Goal: Communication & Community: Answer question/provide support

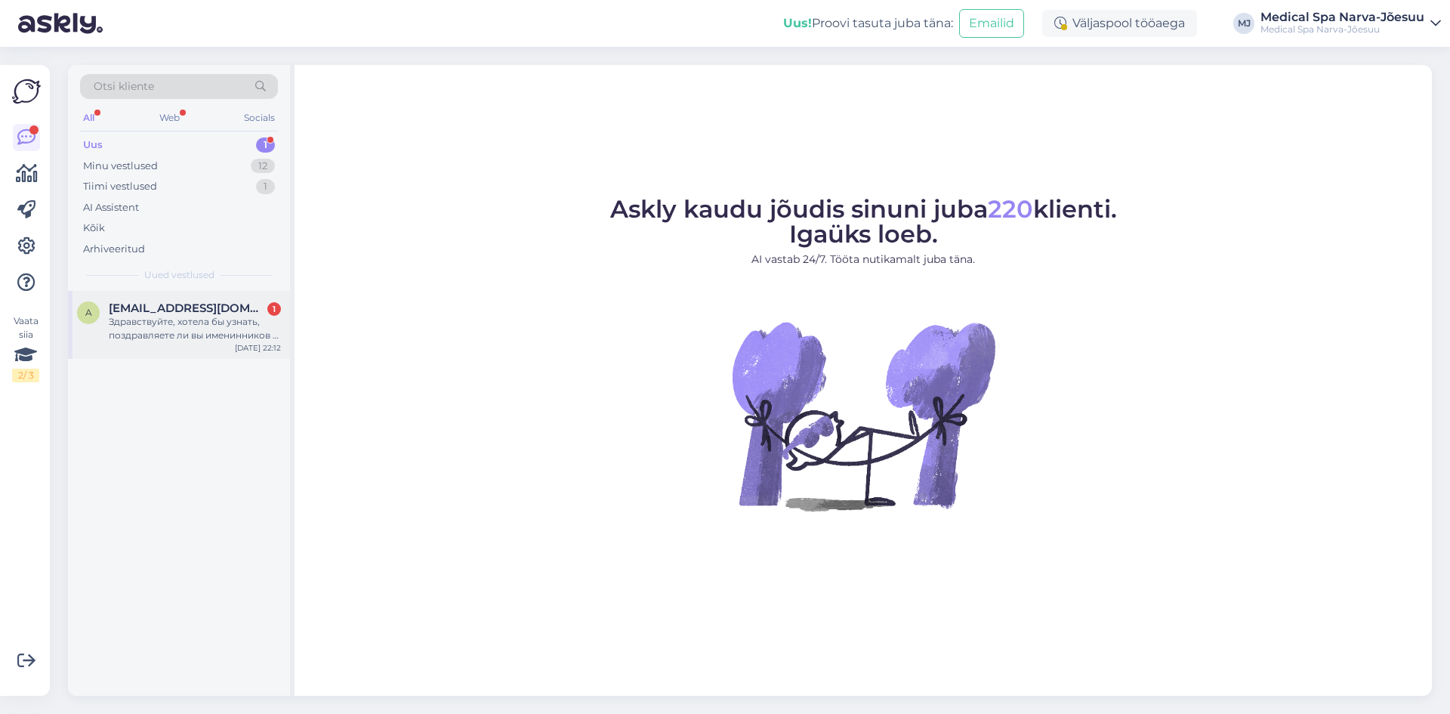
click at [125, 324] on div "Здравствуйте, хотела бы узнать, поздравляете ли вы именинников с днём рождения …" at bounding box center [195, 328] width 172 height 27
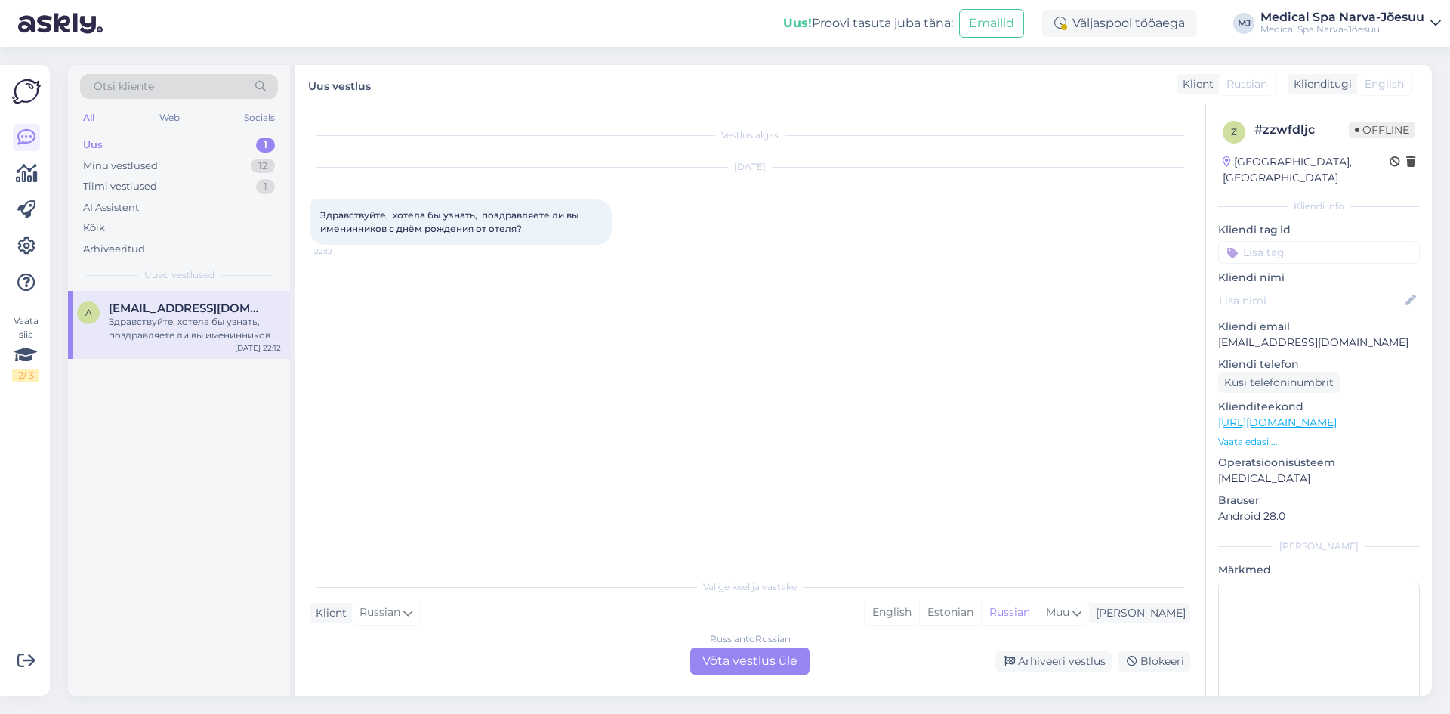
click at [767, 662] on div "Russian to Russian Võta vestlus üle" at bounding box center [749, 660] width 119 height 27
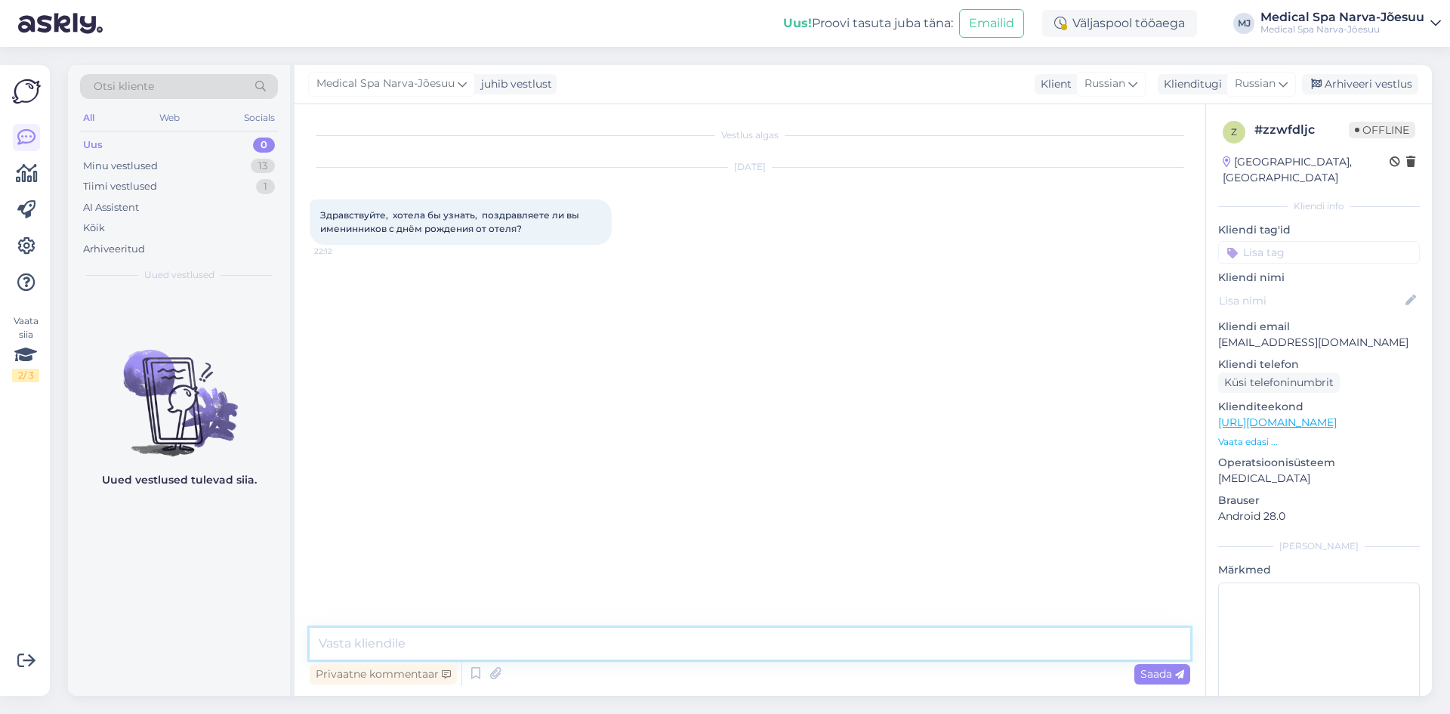
click at [784, 651] on textarea at bounding box center [750, 644] width 881 height 32
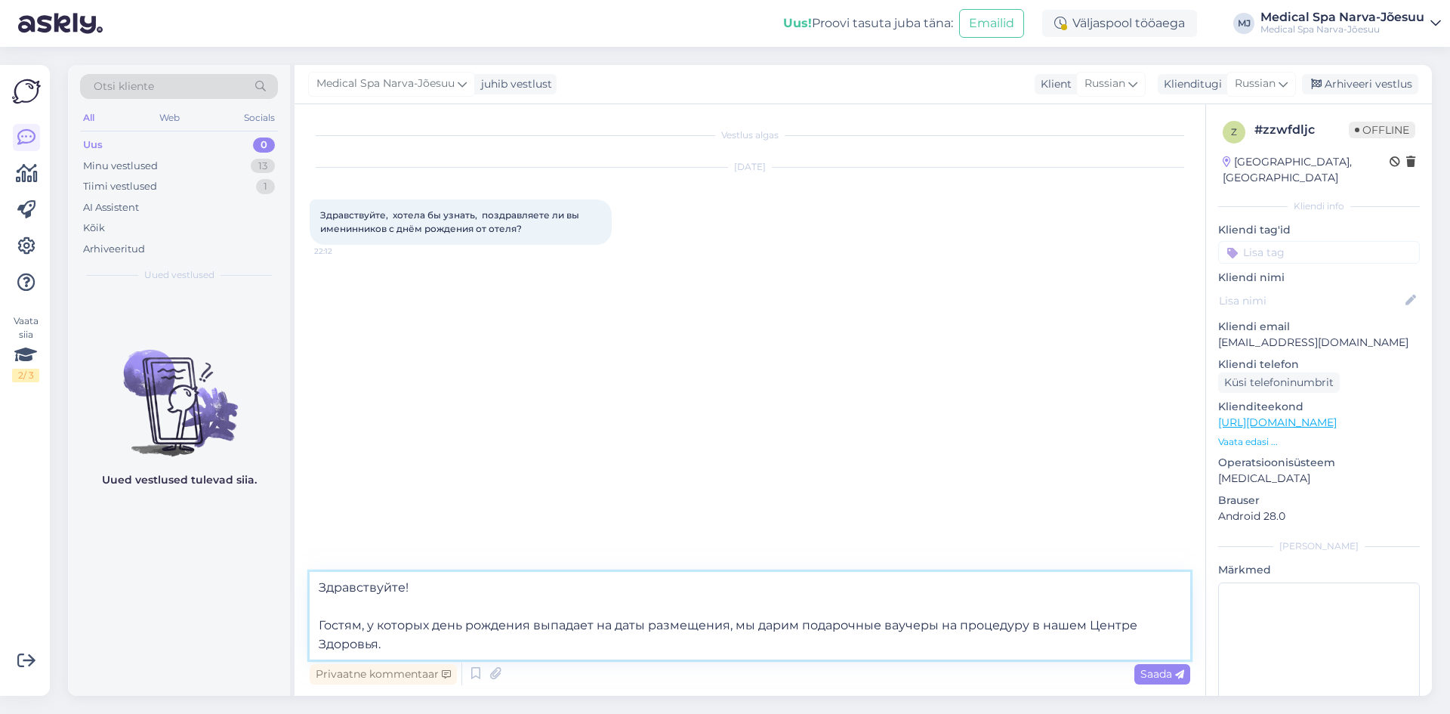
drag, startPoint x: 392, startPoint y: 645, endPoint x: 296, endPoint y: 556, distance: 130.9
click at [296, 556] on div "Vestlus algas [DATE] Здравствуйте, хотела бы узнать, поздравляете ли вы именинн…" at bounding box center [750, 399] width 911 height 591
click at [600, 652] on textarea "Здравствуйте! Гостям, у которых день рождения выпадает на даты размещения, мы д…" at bounding box center [750, 616] width 881 height 88
drag, startPoint x: 360, startPoint y: 642, endPoint x: 310, endPoint y: 629, distance: 51.5
click at [310, 629] on textarea "Здравствуйте! Гостям, у которых день рождения выпадает на даты размещения, мы д…" at bounding box center [750, 616] width 881 height 88
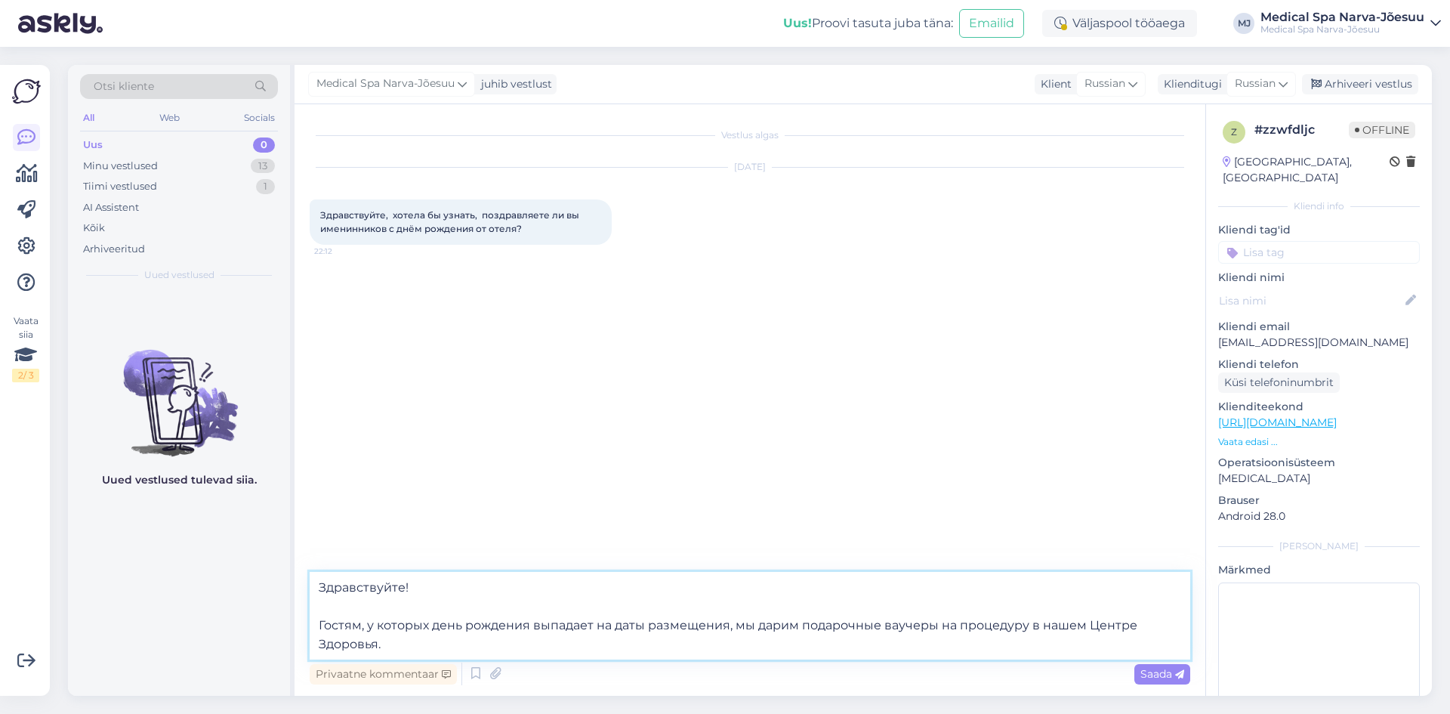
paste textarea "ья дата рождения совпадает с периодом их проживания, мы дарим подарочный ваучер"
type textarea "Здравствуйте! Гостям, чья дата рождения совпадает с периодом их проживания, мы …"
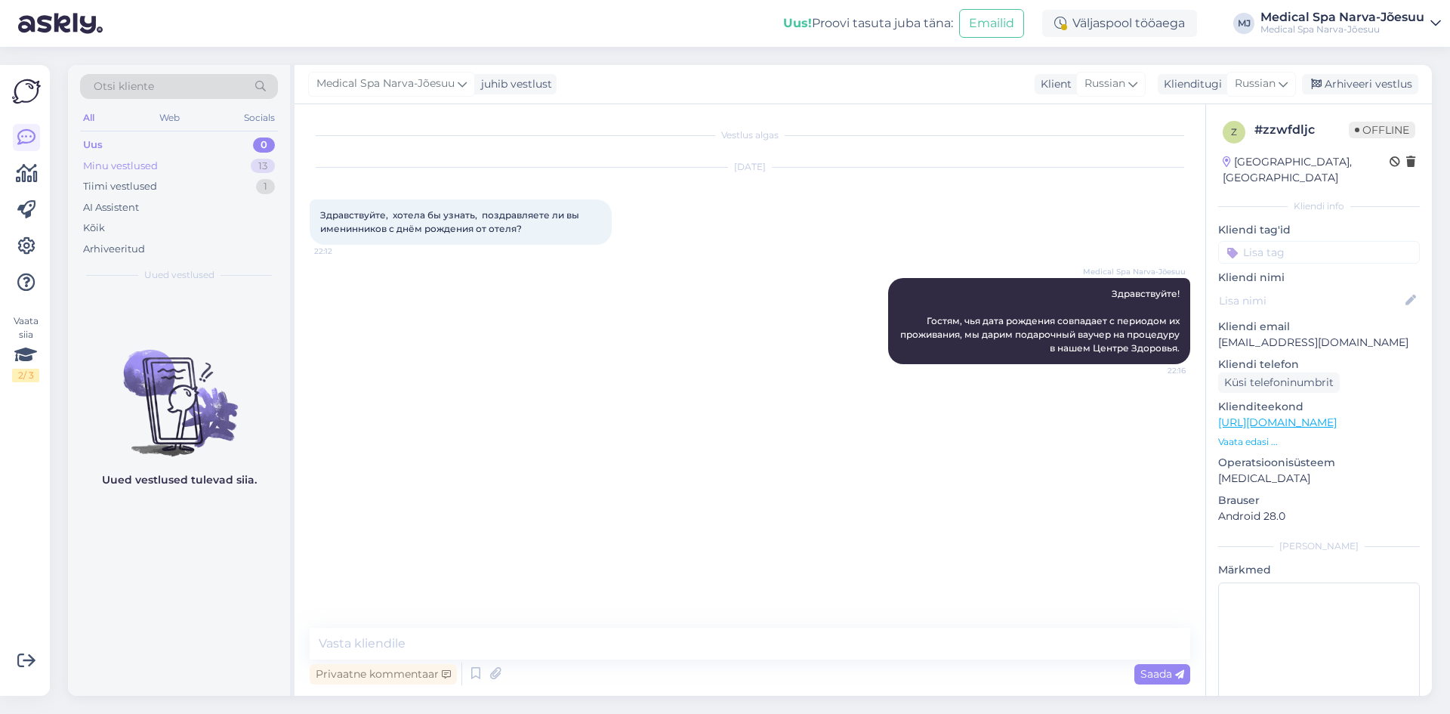
click at [144, 164] on div "Minu vestlused" at bounding box center [120, 166] width 75 height 15
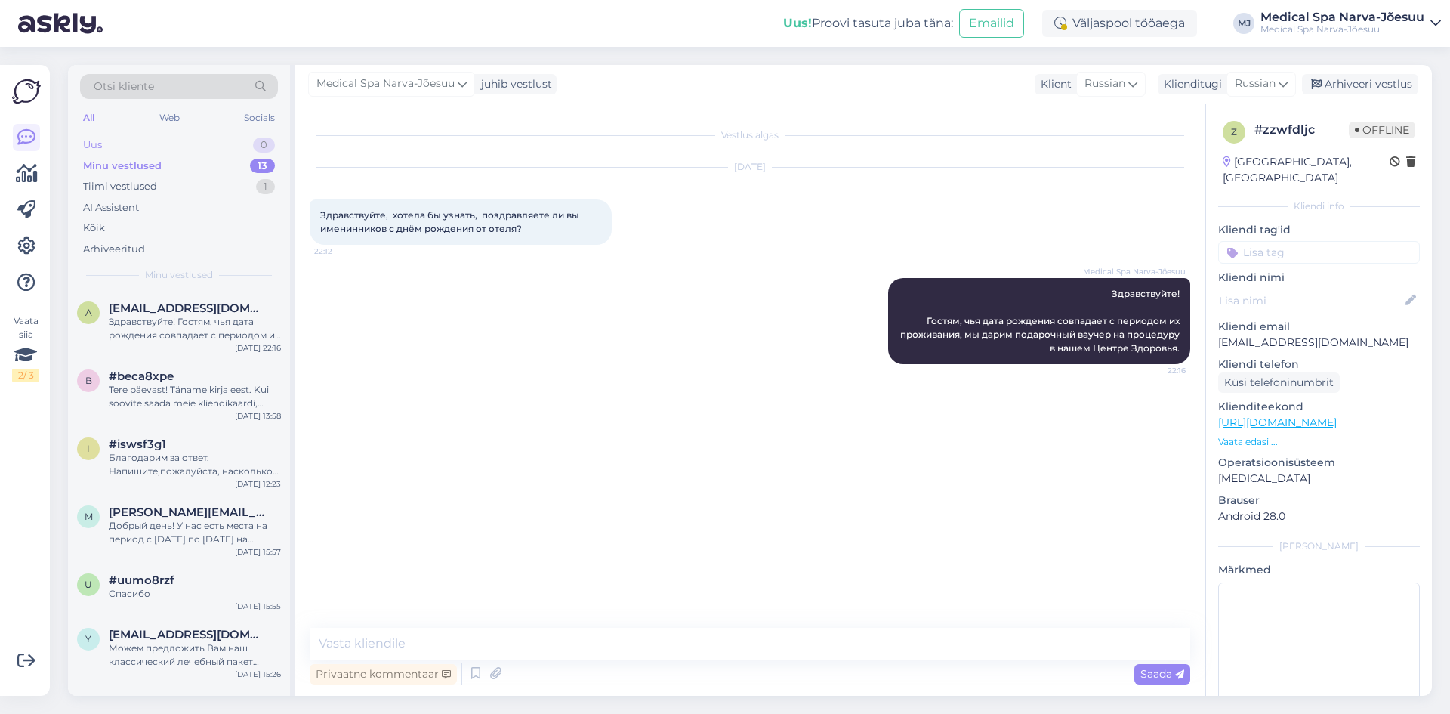
click at [147, 146] on div "Uus 0" at bounding box center [179, 144] width 198 height 21
